Goal: Check status

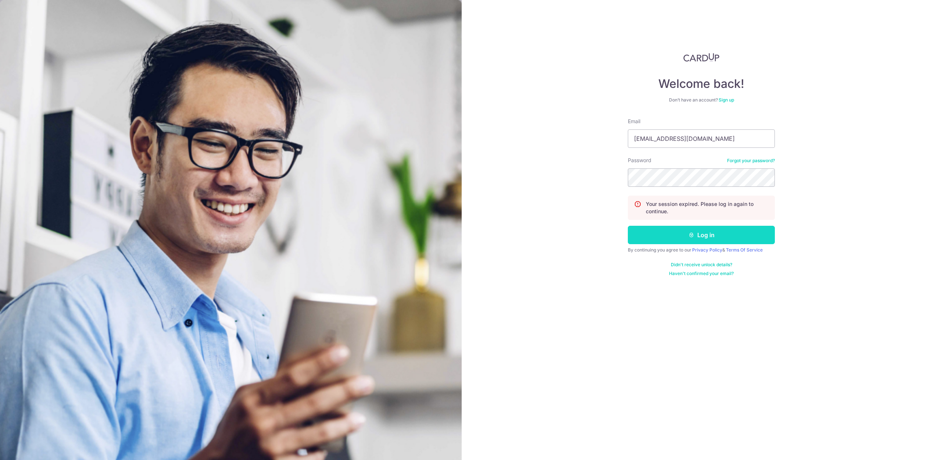
click at [669, 236] on button "Log in" at bounding box center [701, 235] width 147 height 18
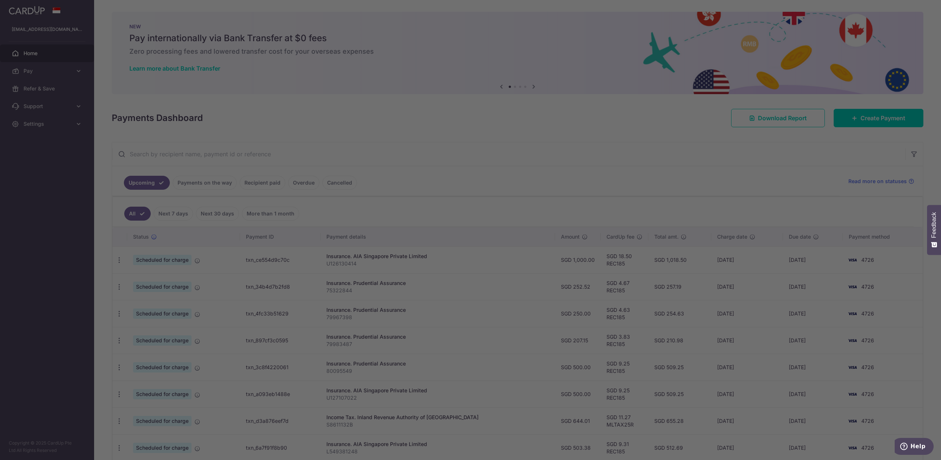
click at [202, 183] on div at bounding box center [475, 232] width 950 height 465
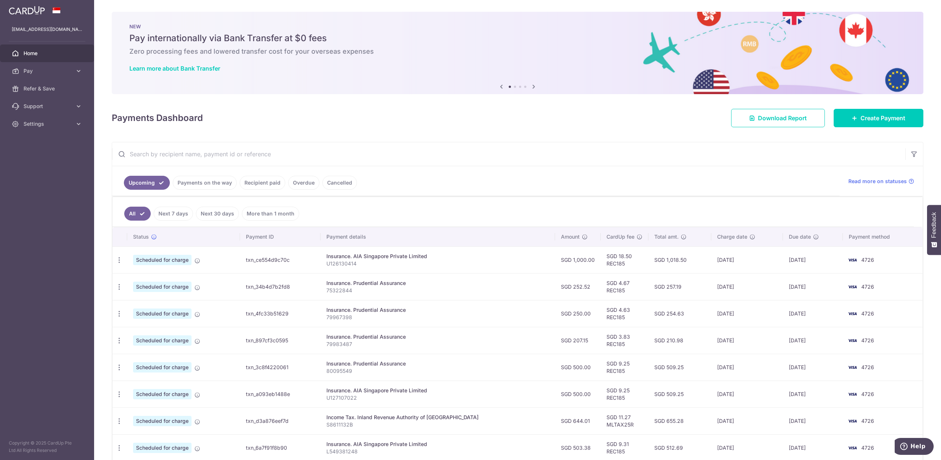
click at [212, 189] on link "Payments on the way" at bounding box center [205, 183] width 64 height 14
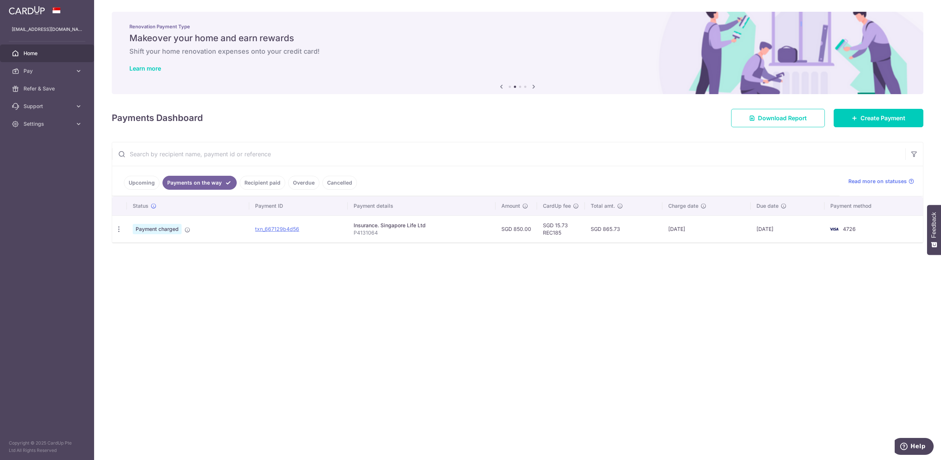
click at [143, 181] on link "Upcoming" at bounding box center [142, 183] width 36 height 14
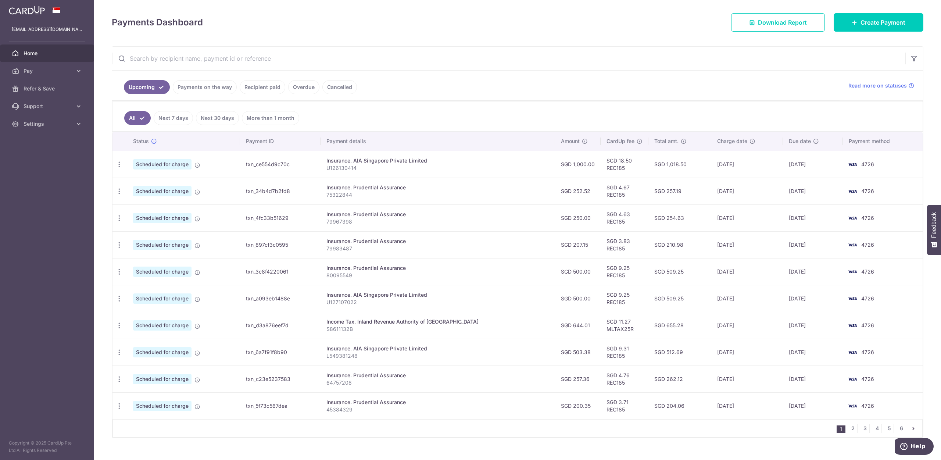
scroll to position [108, 0]
